Goal: Task Accomplishment & Management: Manage account settings

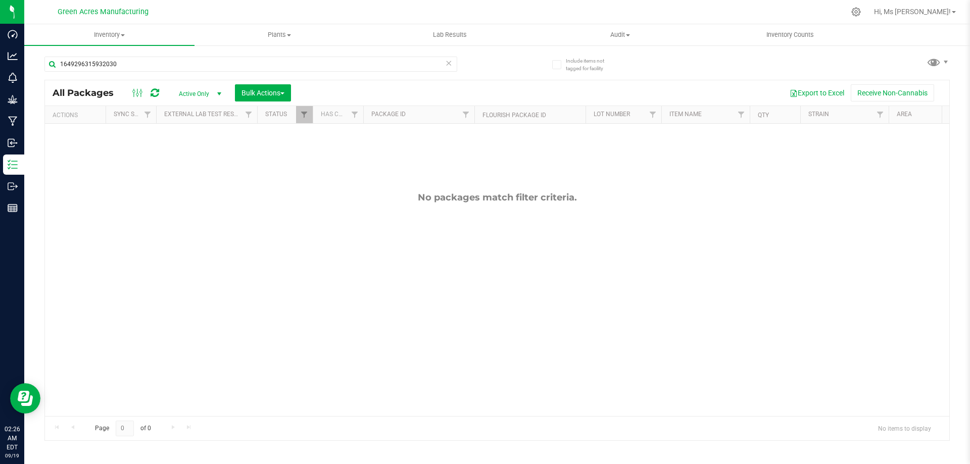
click at [192, 92] on span "Active Only" at bounding box center [198, 94] width 56 height 14
click at [205, 155] on li "All" at bounding box center [197, 154] width 55 height 15
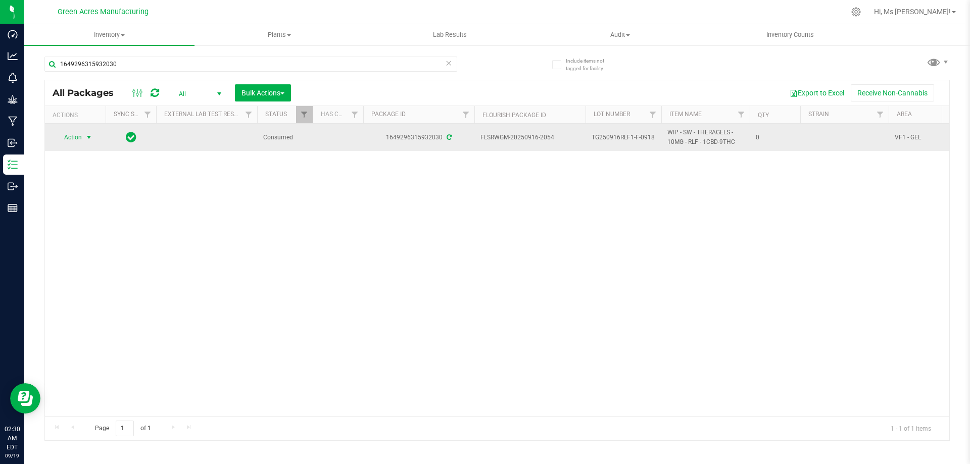
click at [65, 134] on span "Action" at bounding box center [68, 137] width 27 height 14
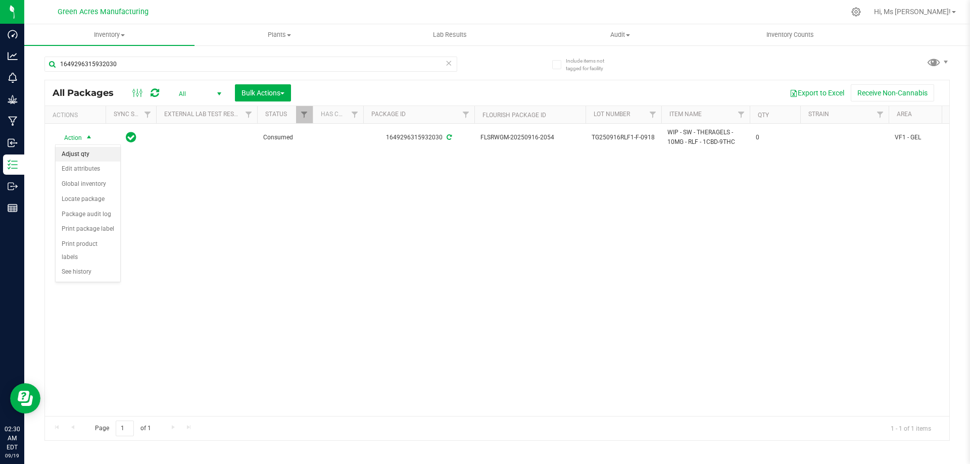
click at [100, 153] on li "Adjust qty" at bounding box center [88, 154] width 65 height 15
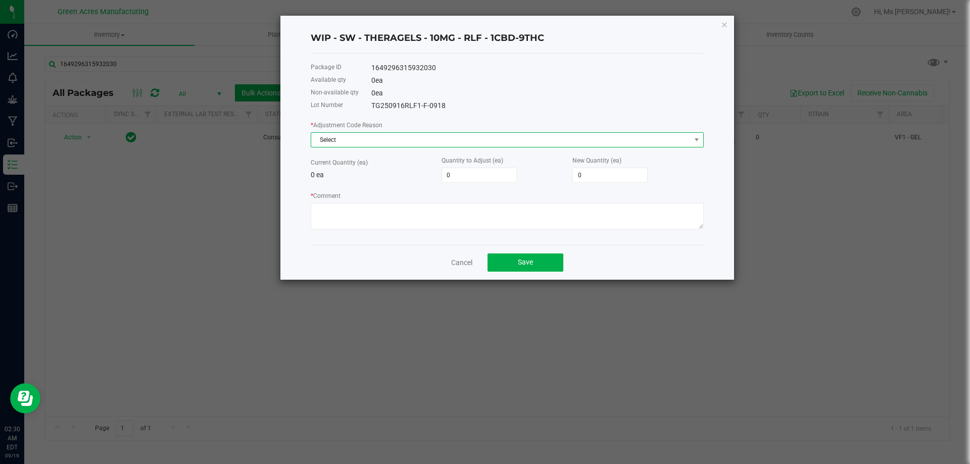
click at [396, 136] on span "Select" at bounding box center [500, 140] width 379 height 14
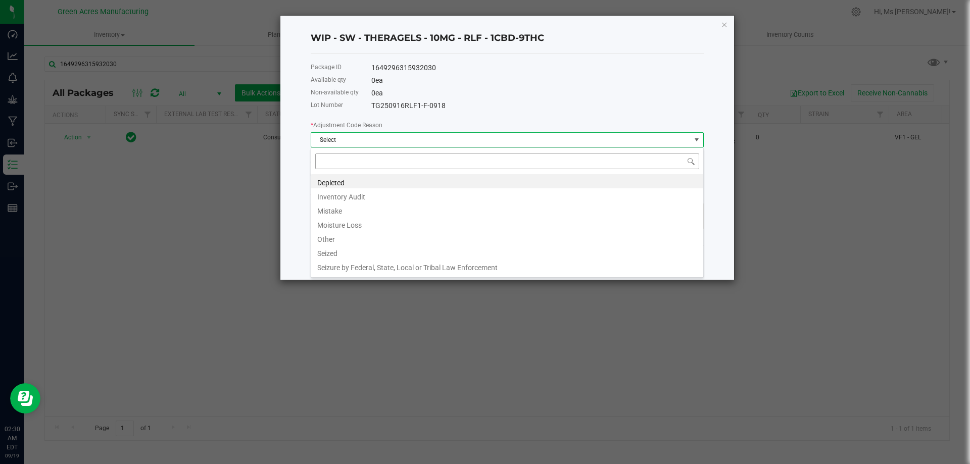
scroll to position [15, 393]
click at [385, 216] on li "Mistake" at bounding box center [507, 209] width 392 height 14
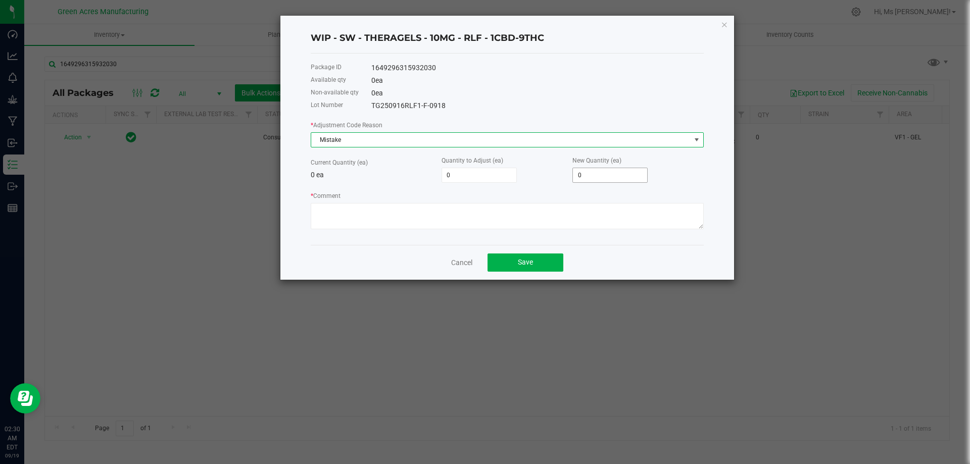
click at [607, 173] on input "0" at bounding box center [610, 175] width 74 height 14
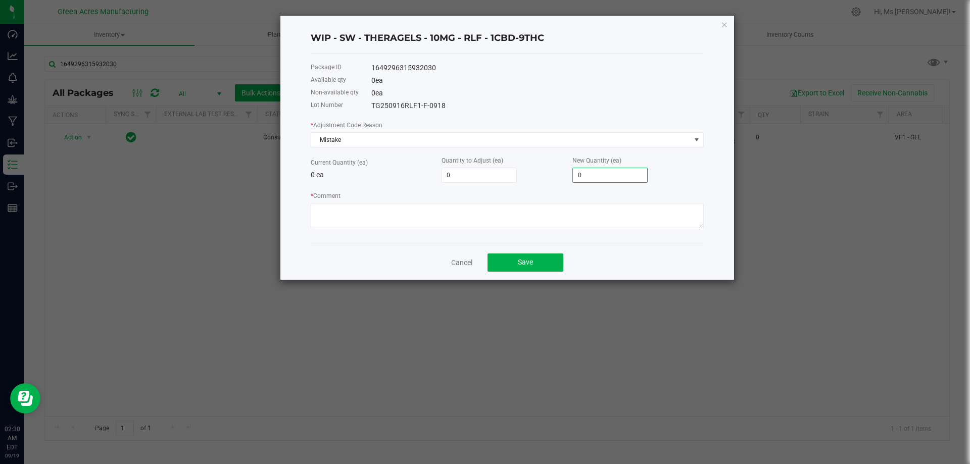
type input "2"
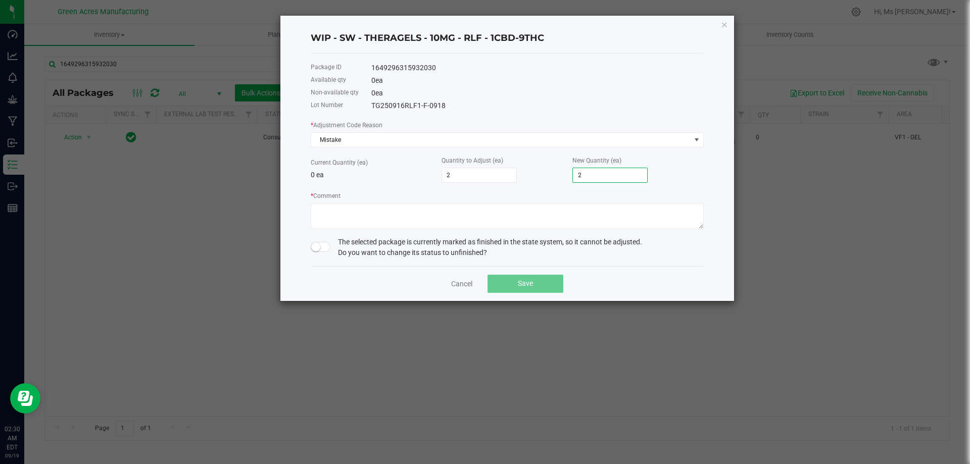
type input "20"
type input "200"
click at [454, 214] on textarea "* Comment" at bounding box center [507, 216] width 393 height 26
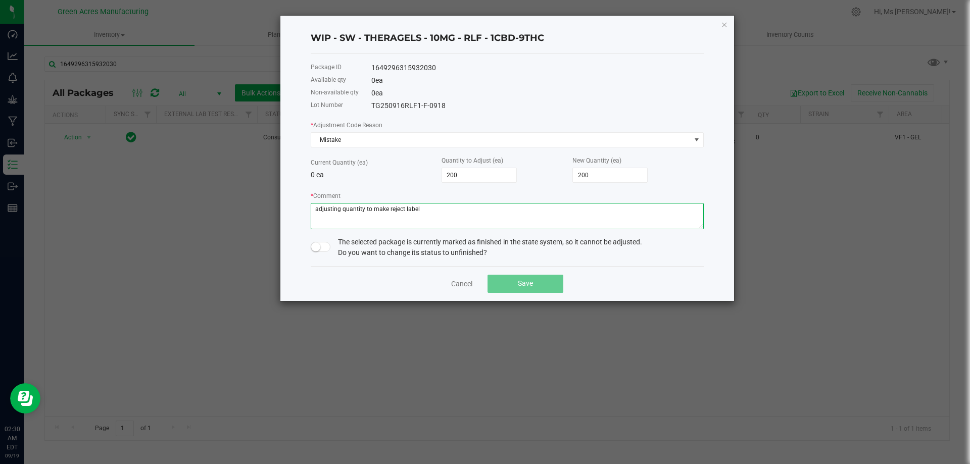
type textarea "adjusting quantity to make reject label"
click at [322, 247] on span at bounding box center [321, 247] width 20 height 10
click at [542, 281] on button "Save" at bounding box center [525, 284] width 76 height 18
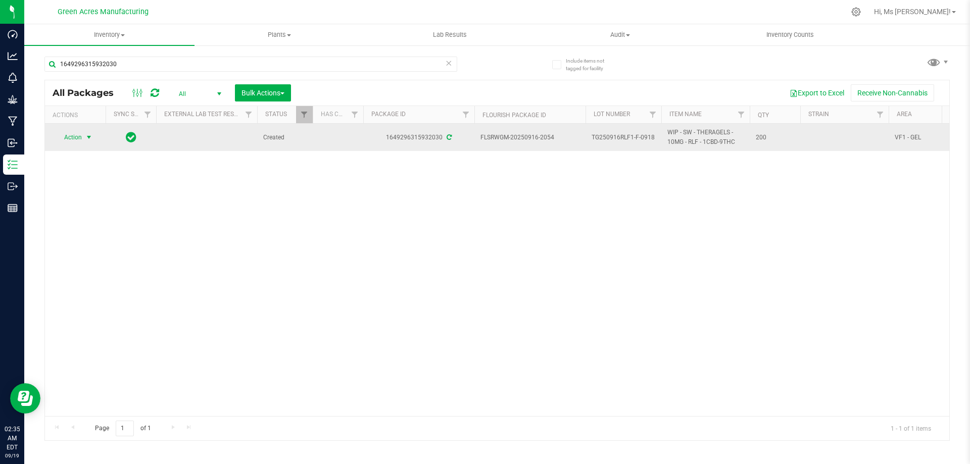
click at [69, 135] on span "Action" at bounding box center [68, 137] width 27 height 14
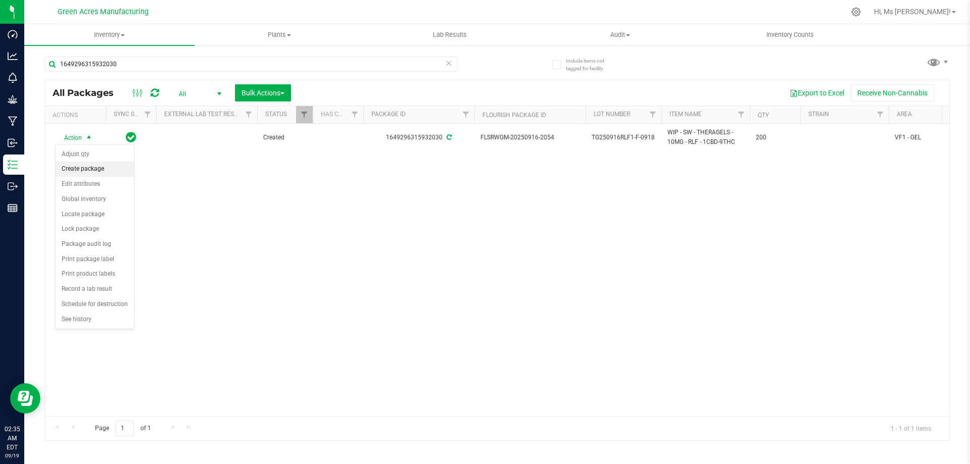
click at [116, 167] on li "Create package" at bounding box center [95, 169] width 78 height 15
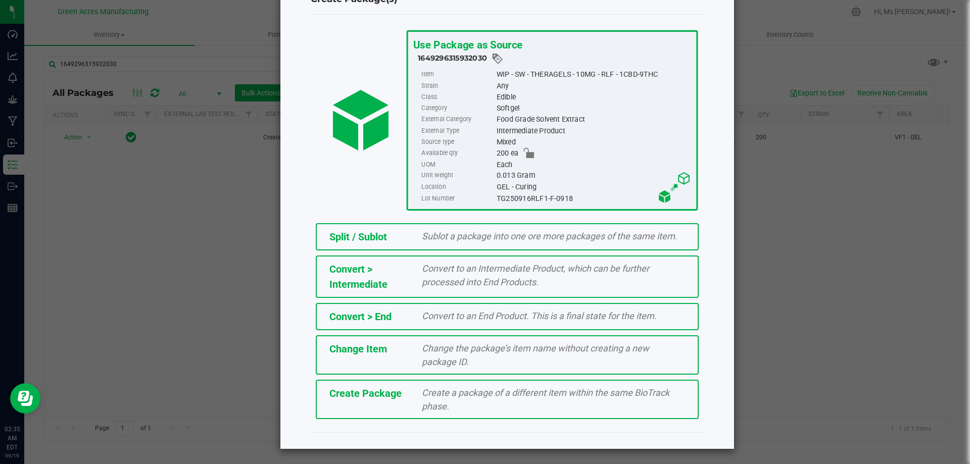
scroll to position [39, 0]
click at [426, 412] on div "Create a package of a different item within the same BioTrack phase." at bounding box center [553, 398] width 278 height 27
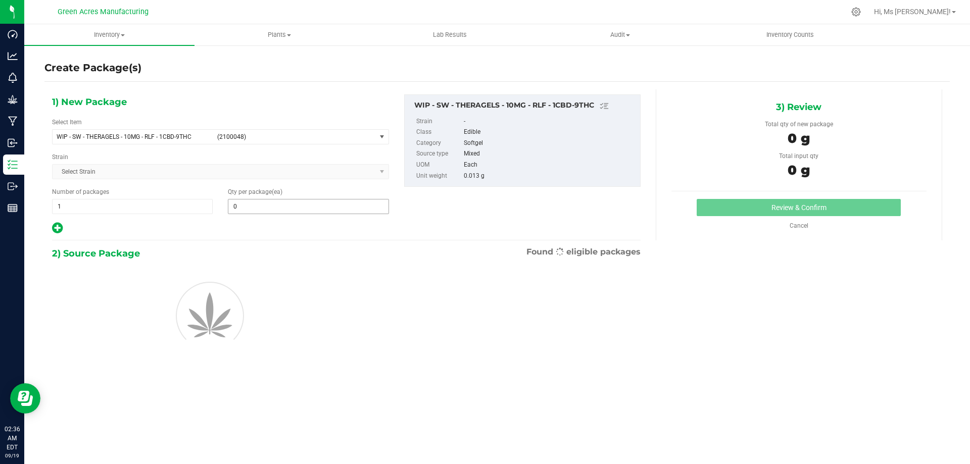
type input "0"
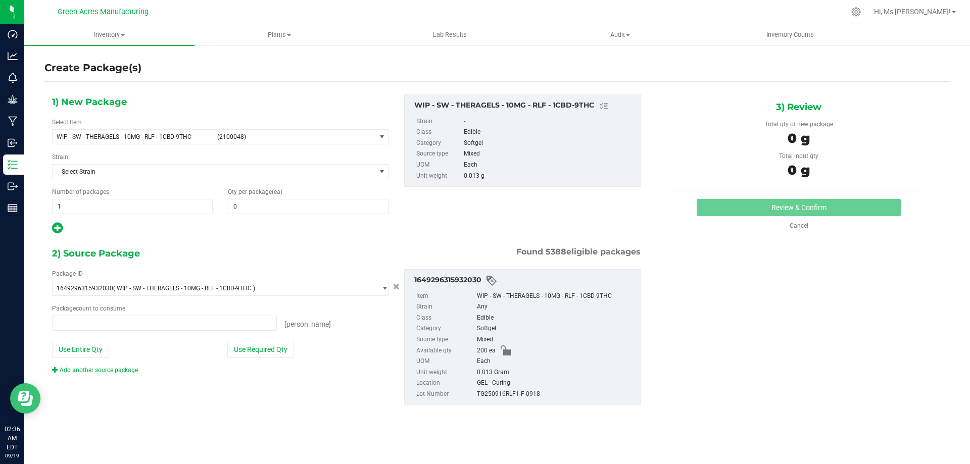
type input "0 ea"
click at [125, 134] on span "WIP - SW - THERAGELS - 10MG - RLF - 1CBD-9THC" at bounding box center [134, 136] width 155 height 7
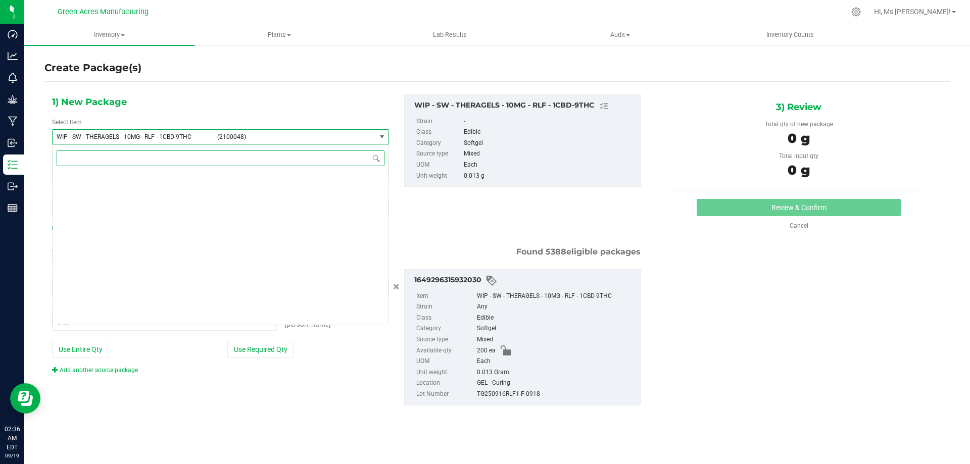
scroll to position [305606, 0]
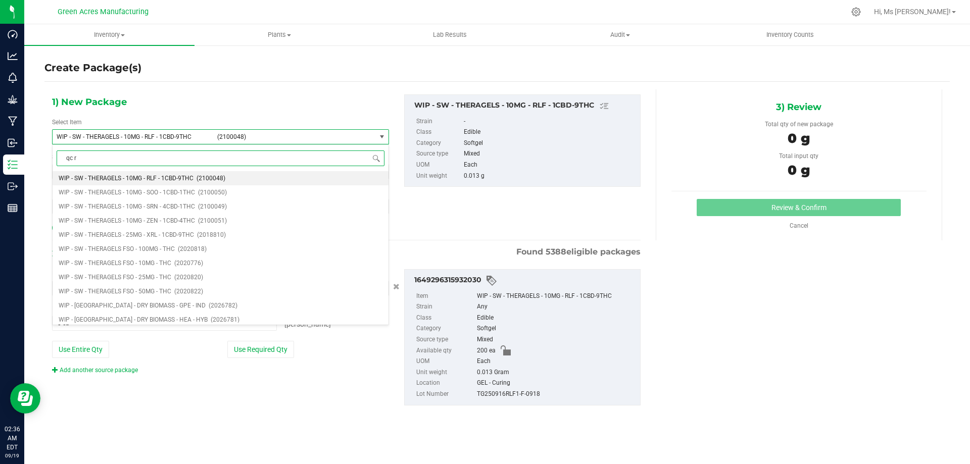
type input "qc re"
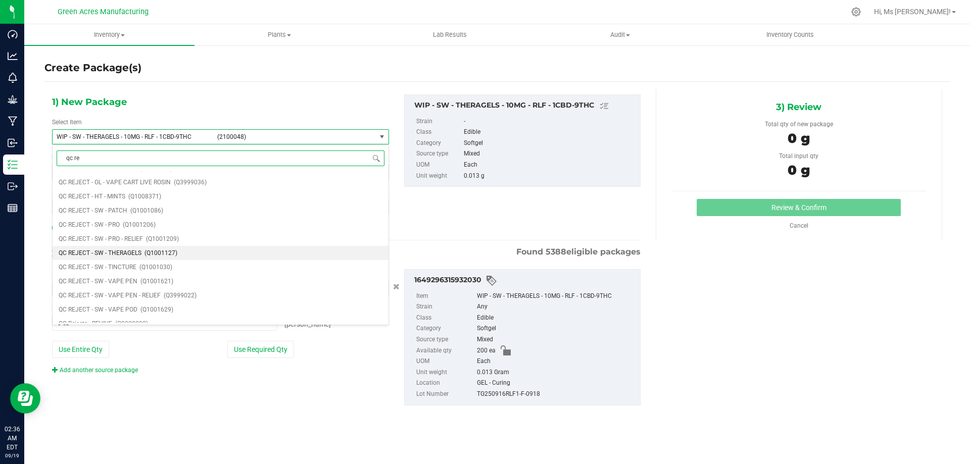
click at [178, 255] on li "QC REJECT - SW - THERAGELS (Q1001127)" at bounding box center [221, 253] width 336 height 14
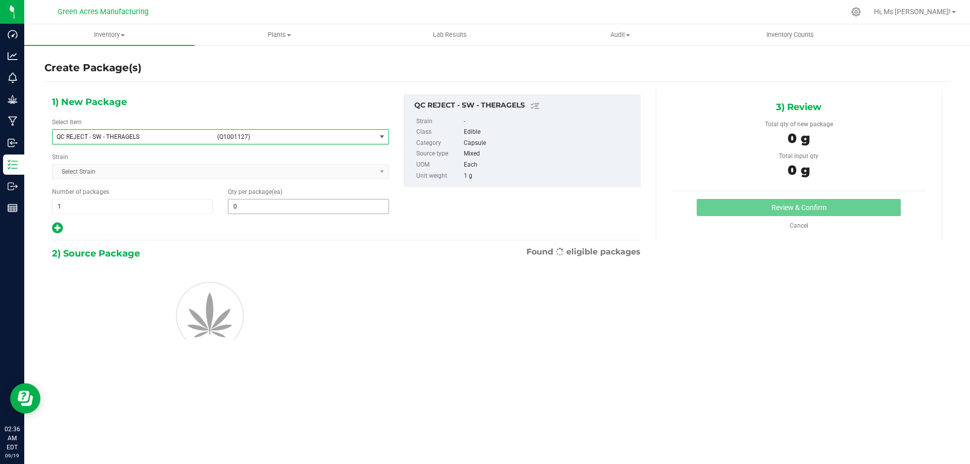
type input "0"
click at [307, 199] on span at bounding box center [308, 206] width 161 height 15
type input "1"
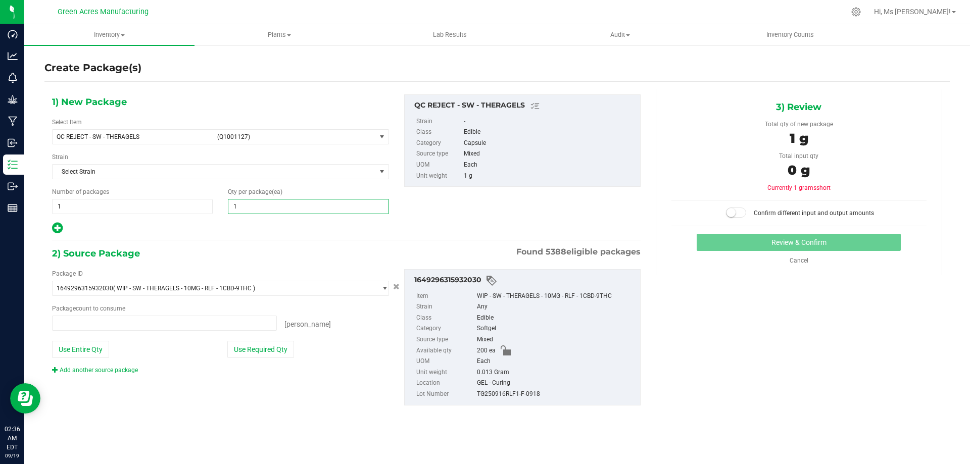
type input "0 ea"
type input "178"
click at [97, 345] on button "Use Entire Qty" at bounding box center [80, 349] width 57 height 17
type input "200 ea"
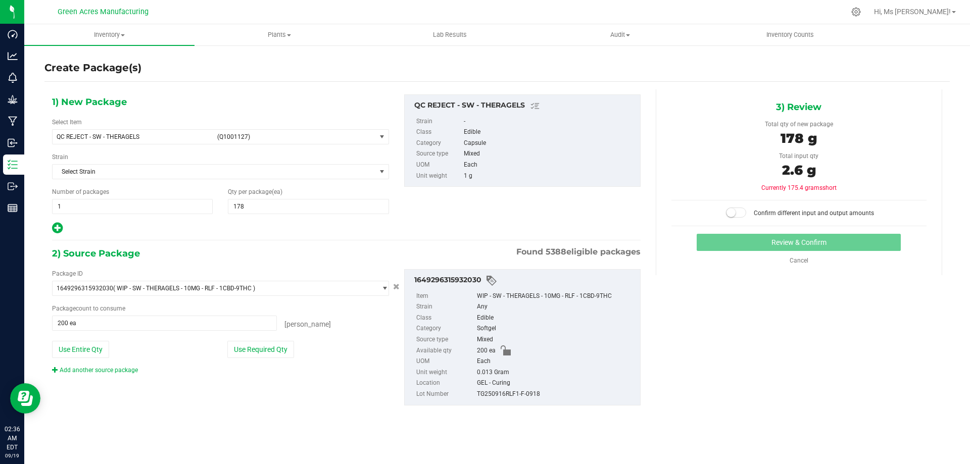
click at [744, 212] on span at bounding box center [736, 213] width 20 height 10
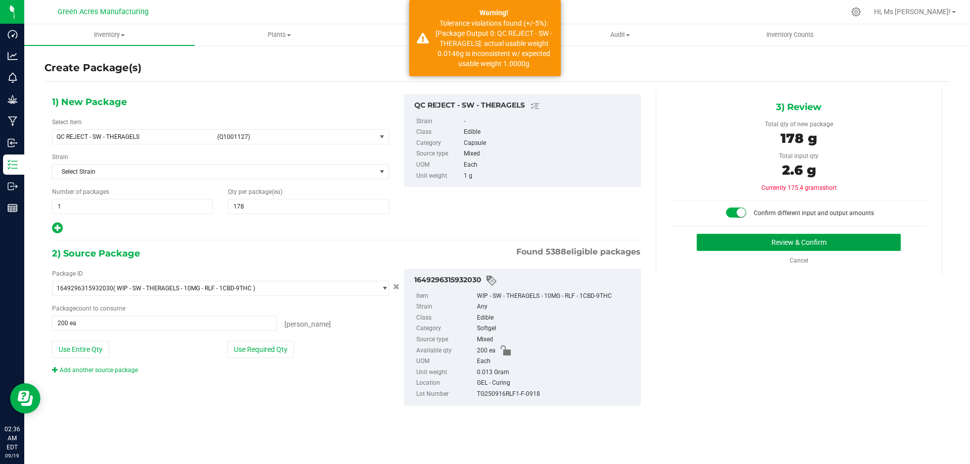
click at [722, 239] on button "Review & Confirm" at bounding box center [798, 242] width 204 height 17
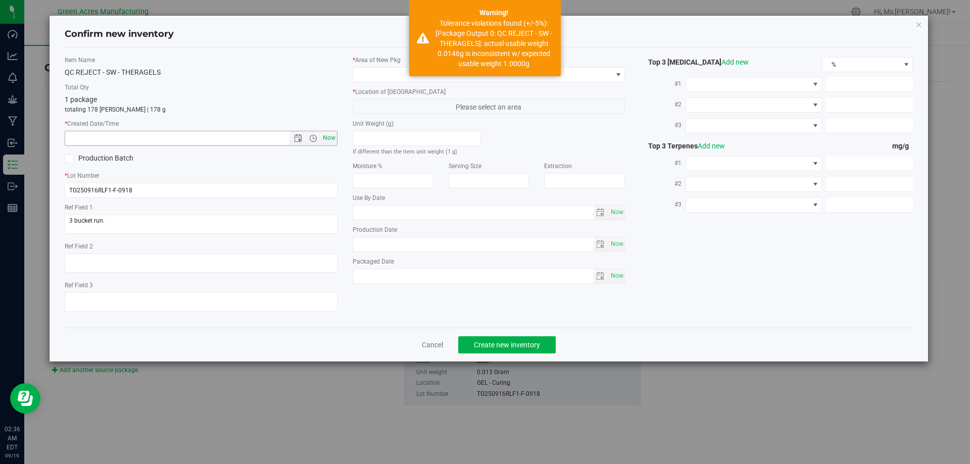
click at [329, 136] on span "Now" at bounding box center [328, 138] width 17 height 15
type input "[DATE] 2:36 AM"
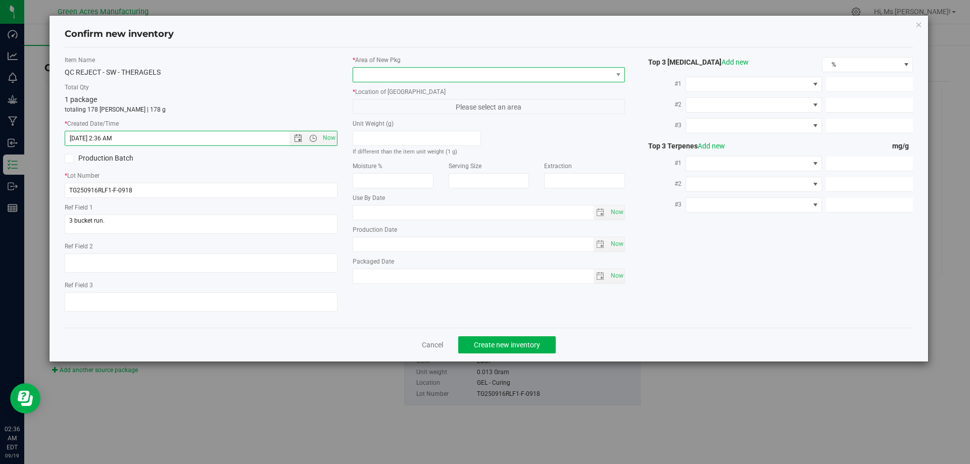
click at [364, 71] on span at bounding box center [482, 75] width 259 height 14
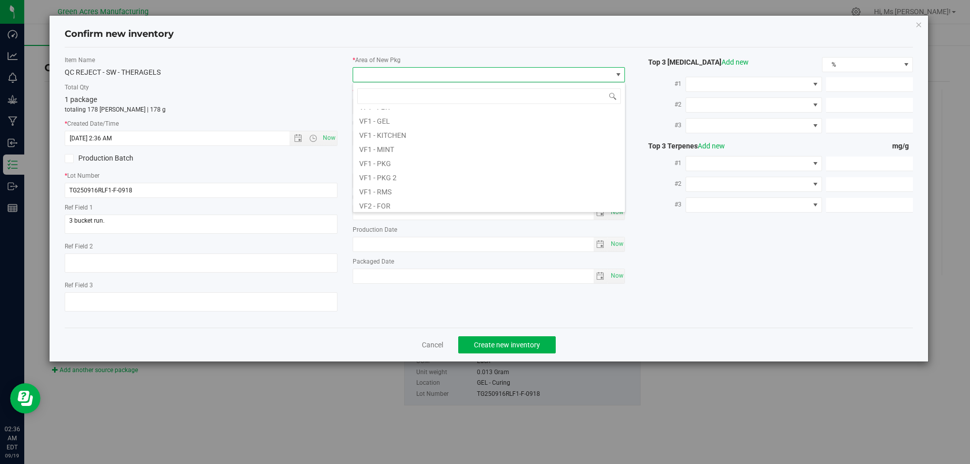
scroll to position [404, 0]
click at [472, 152] on li "VF1 - KITCHEN" at bounding box center [489, 150] width 272 height 14
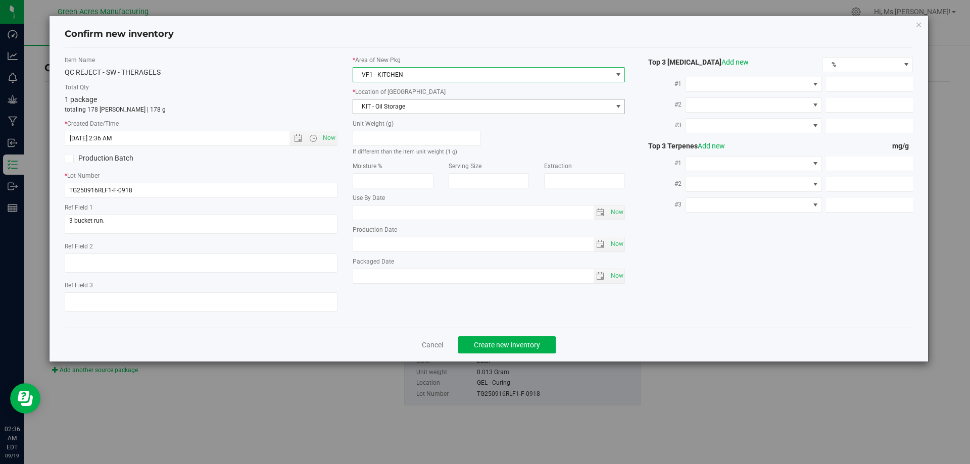
click at [450, 100] on span "KIT - Oil Storage" at bounding box center [482, 106] width 259 height 14
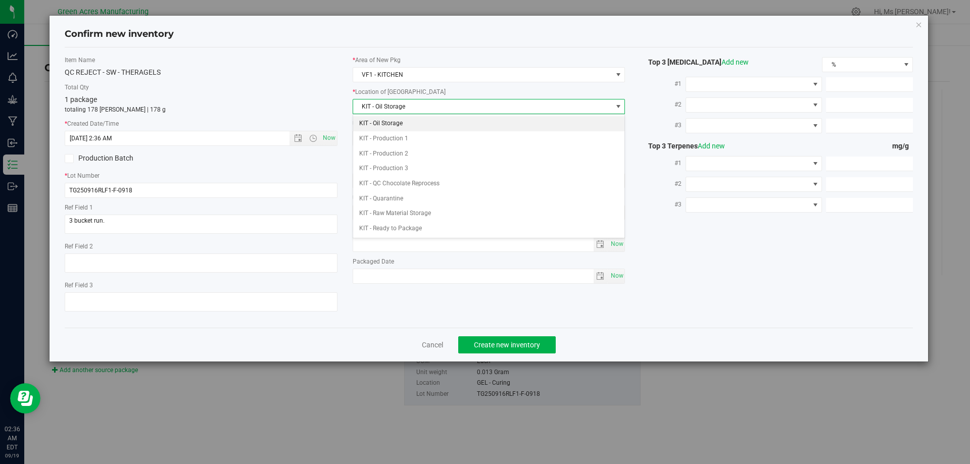
click at [307, 92] on div "Total Qty 1 package totaling 178 [PERSON_NAME] | 178 g" at bounding box center [201, 98] width 273 height 31
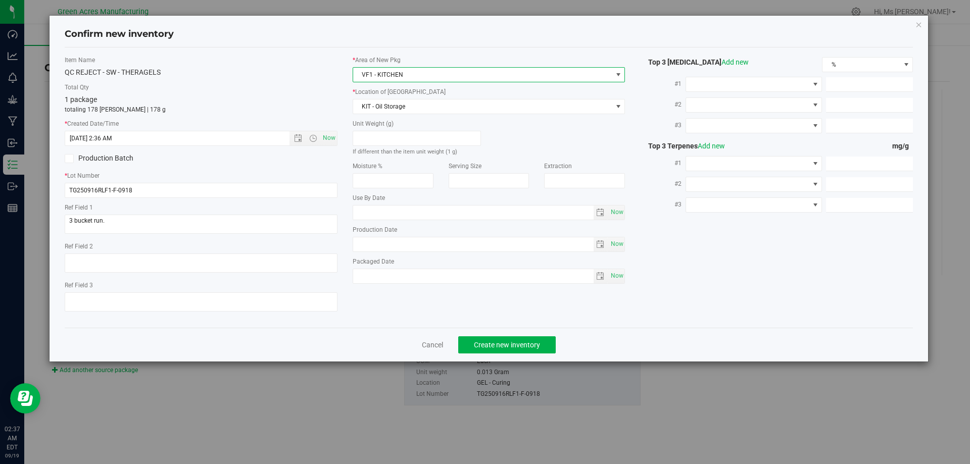
click at [390, 79] on span "VF1 - KITCHEN" at bounding box center [482, 75] width 259 height 14
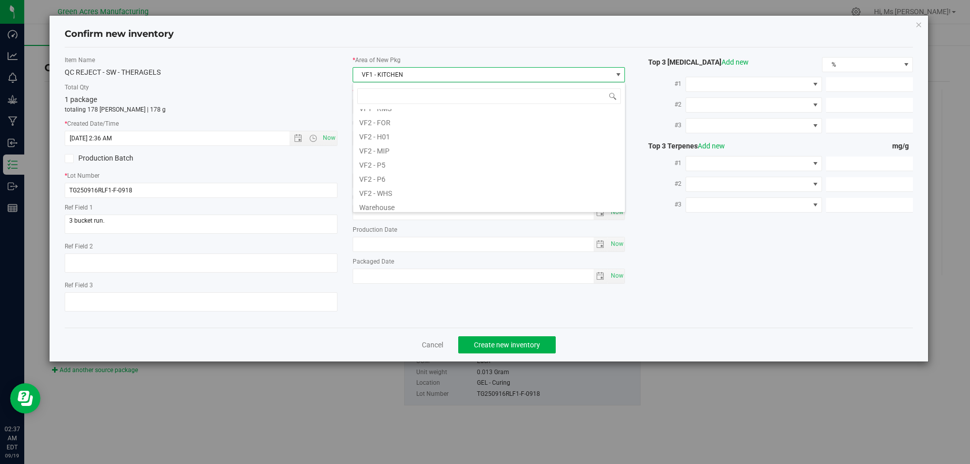
scroll to position [507, 0]
click at [464, 149] on li "VF2 - MIP" at bounding box center [489, 146] width 272 height 14
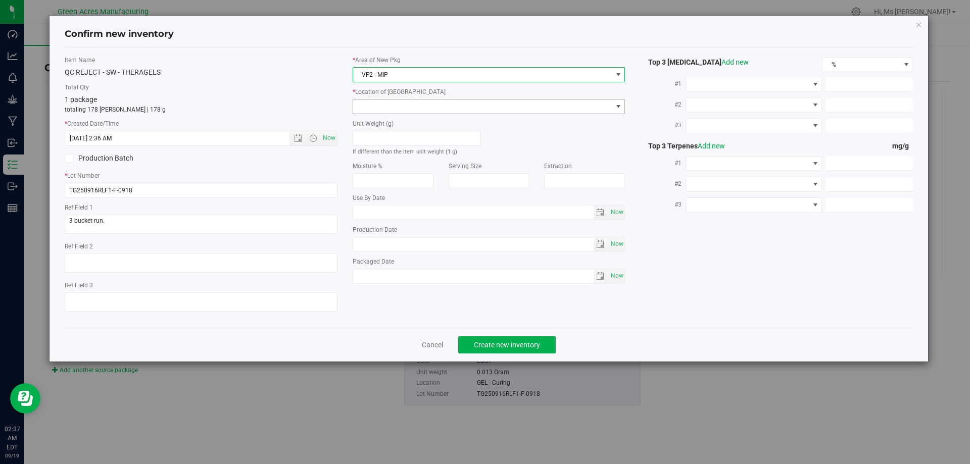
click at [447, 106] on span at bounding box center [482, 106] width 259 height 14
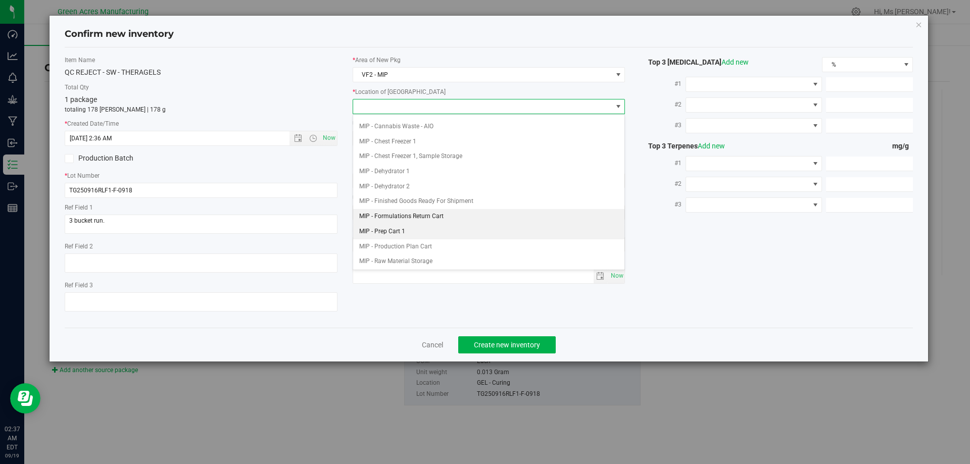
scroll to position [0, 0]
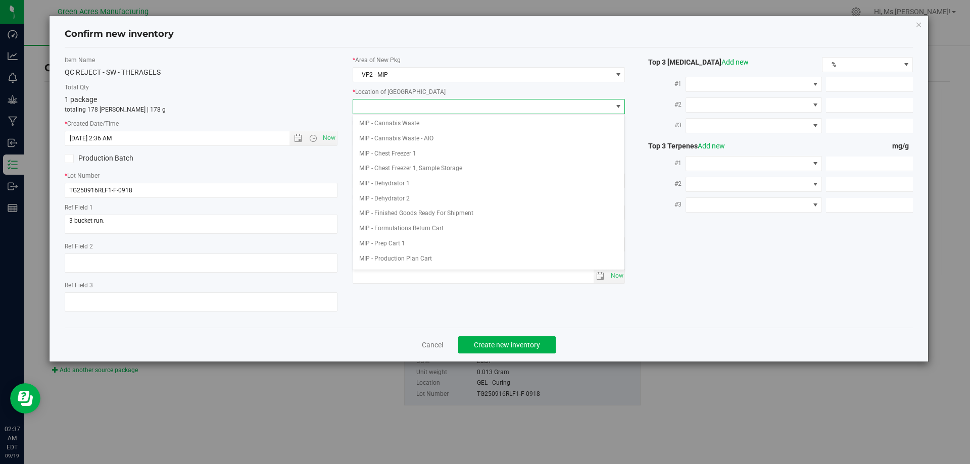
click at [324, 95] on div "1 package totaling 178 [PERSON_NAME] | 178 g" at bounding box center [201, 104] width 273 height 20
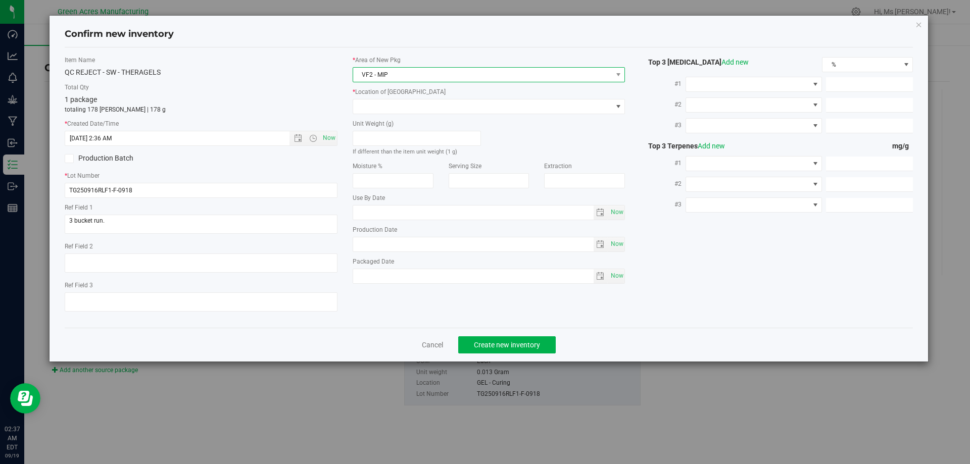
click at [454, 76] on span "VF2 - MIP" at bounding box center [482, 75] width 259 height 14
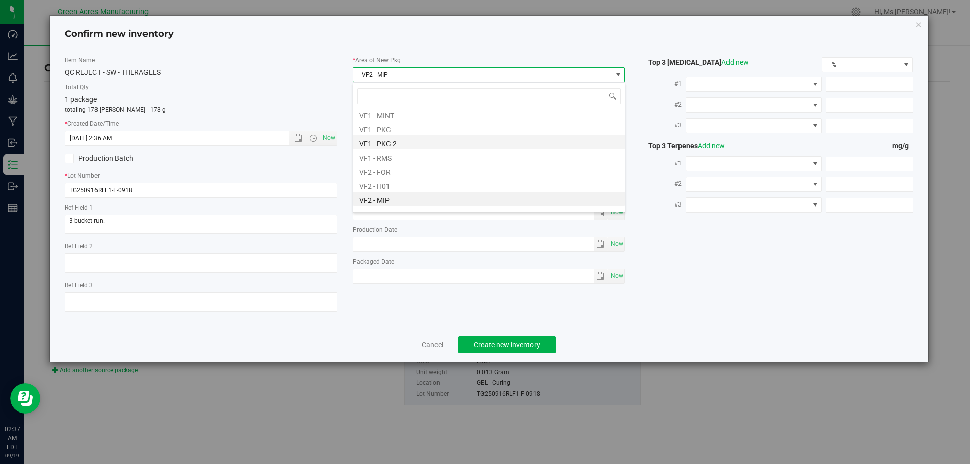
scroll to position [404, 0]
click at [461, 148] on li "VF1 - KITCHEN" at bounding box center [489, 150] width 272 height 14
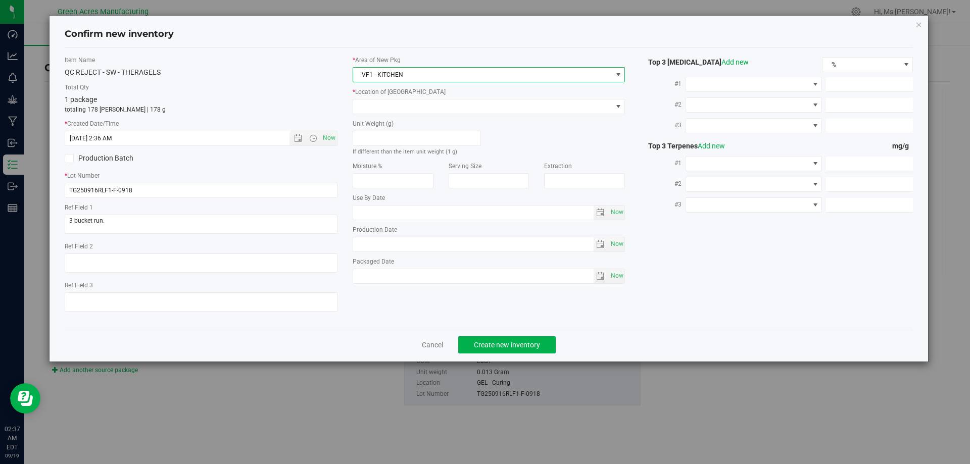
click at [432, 69] on span "VF1 - KITCHEN" at bounding box center [482, 75] width 259 height 14
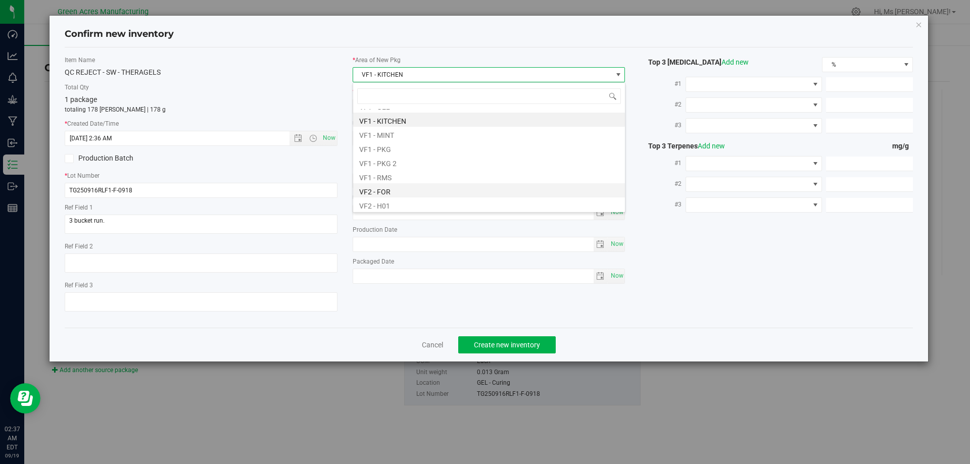
scroll to position [452, 0]
click at [439, 130] on li "VF1 - PKG" at bounding box center [489, 130] width 272 height 14
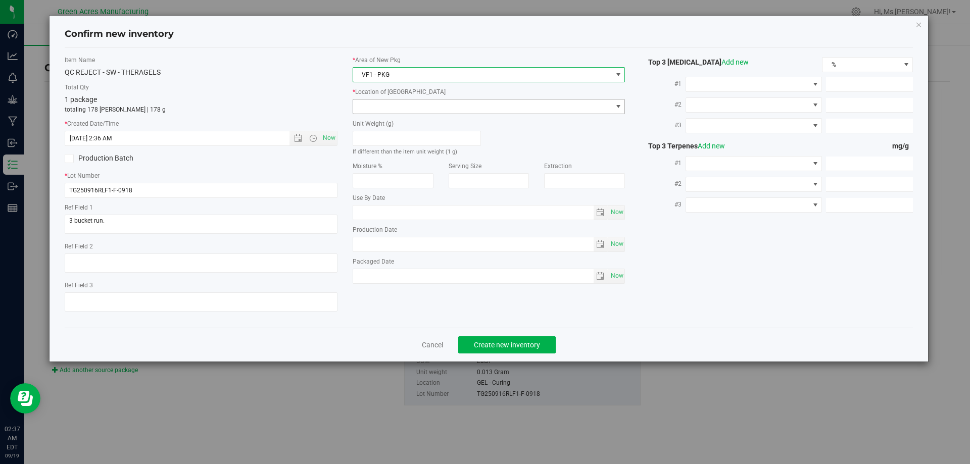
click at [416, 99] on span at bounding box center [488, 106] width 273 height 15
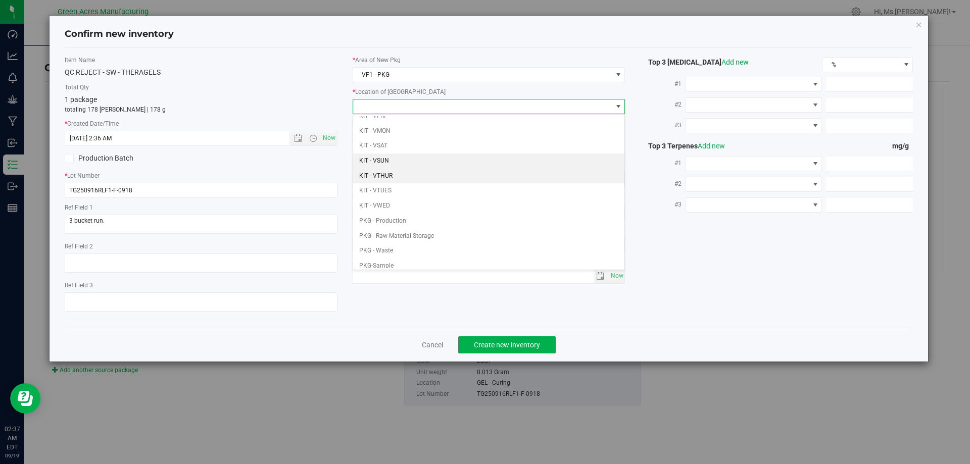
scroll to position [29, 0]
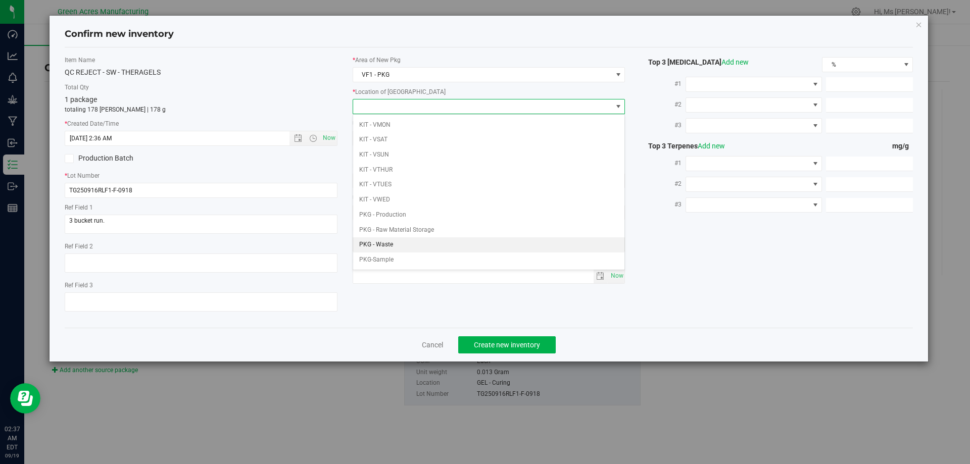
click at [464, 246] on li "PKG - Waste" at bounding box center [489, 244] width 272 height 15
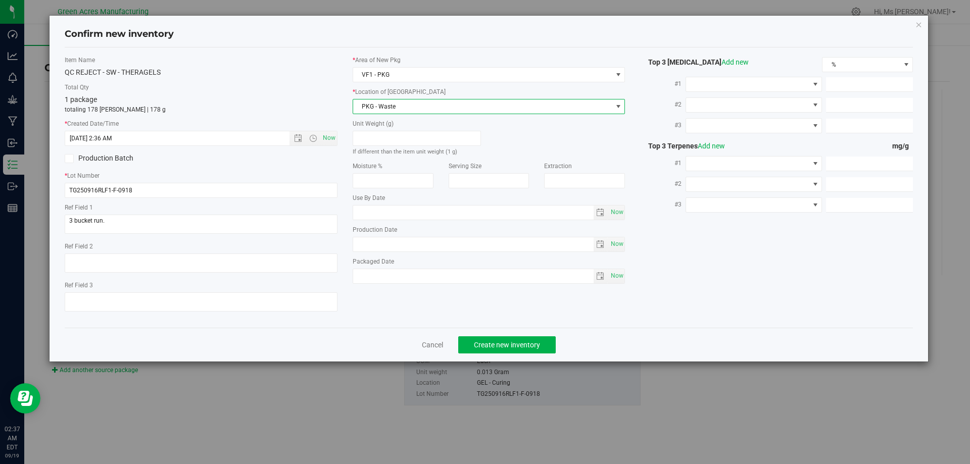
click at [338, 157] on div "Production Batch" at bounding box center [201, 158] width 288 height 15
click at [549, 343] on button "Create new inventory" at bounding box center [506, 344] width 97 height 17
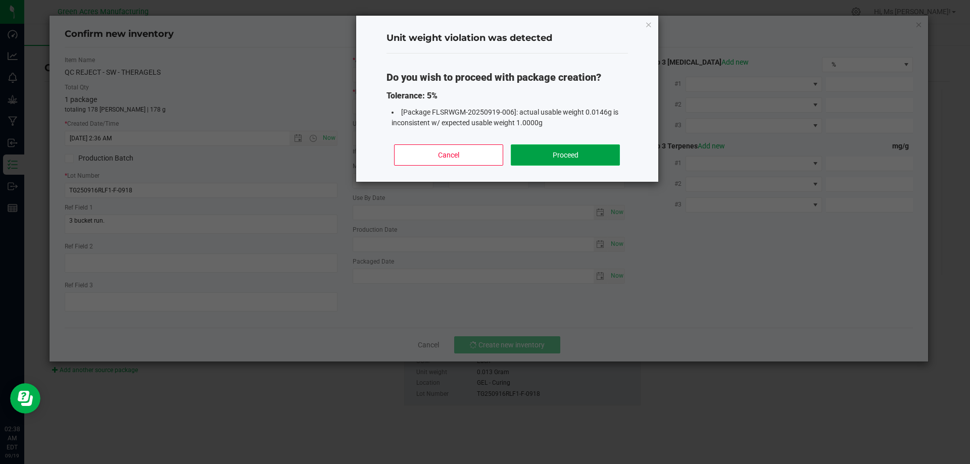
click at [545, 145] on button "Proceed" at bounding box center [565, 154] width 109 height 21
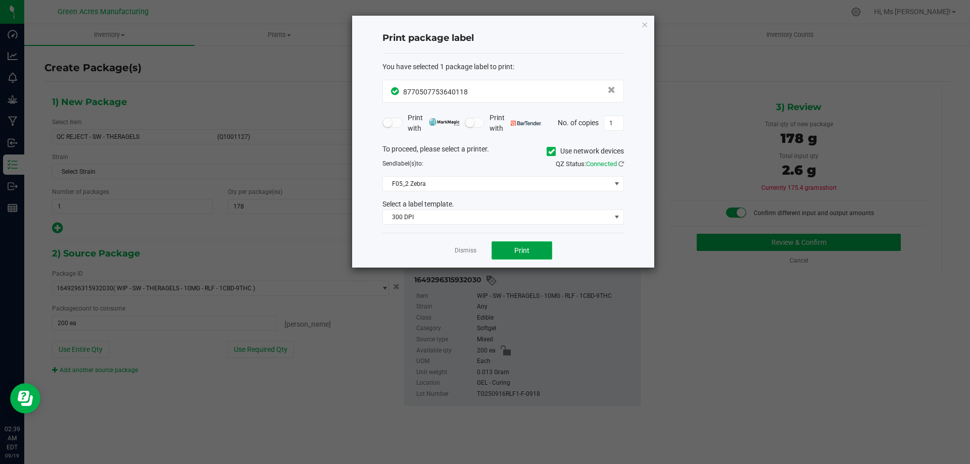
click at [515, 244] on button "Print" at bounding box center [521, 250] width 61 height 18
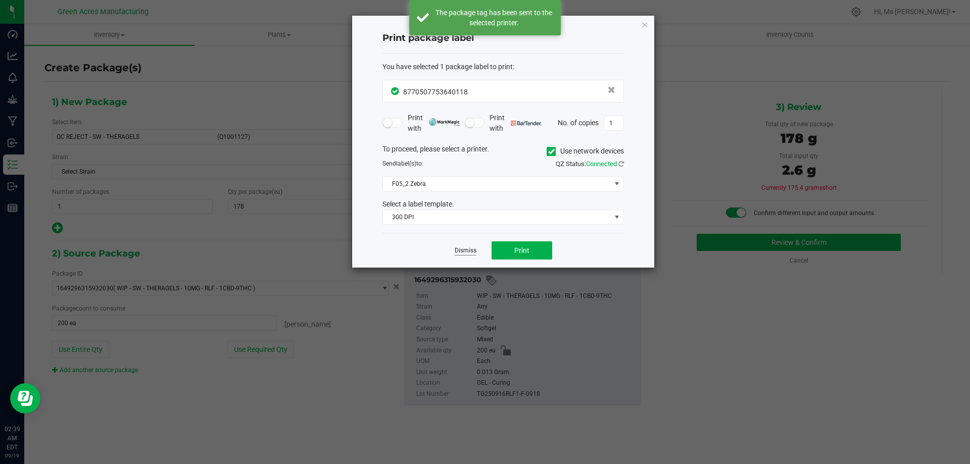
click at [472, 252] on link "Dismiss" at bounding box center [465, 250] width 22 height 9
